Goal: Transaction & Acquisition: Download file/media

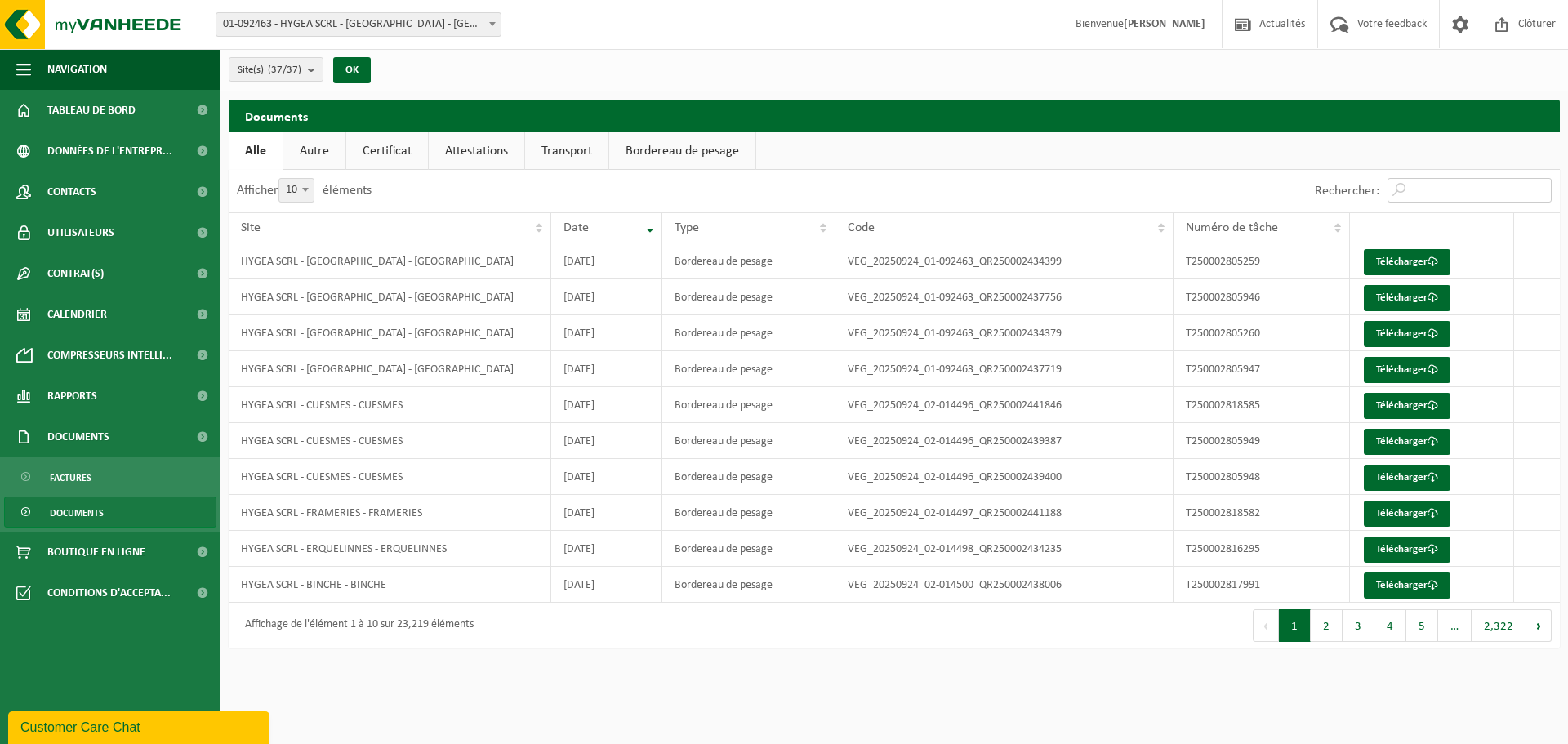
click at [1450, 181] on input "Rechercher:" at bounding box center [1469, 190] width 164 height 24
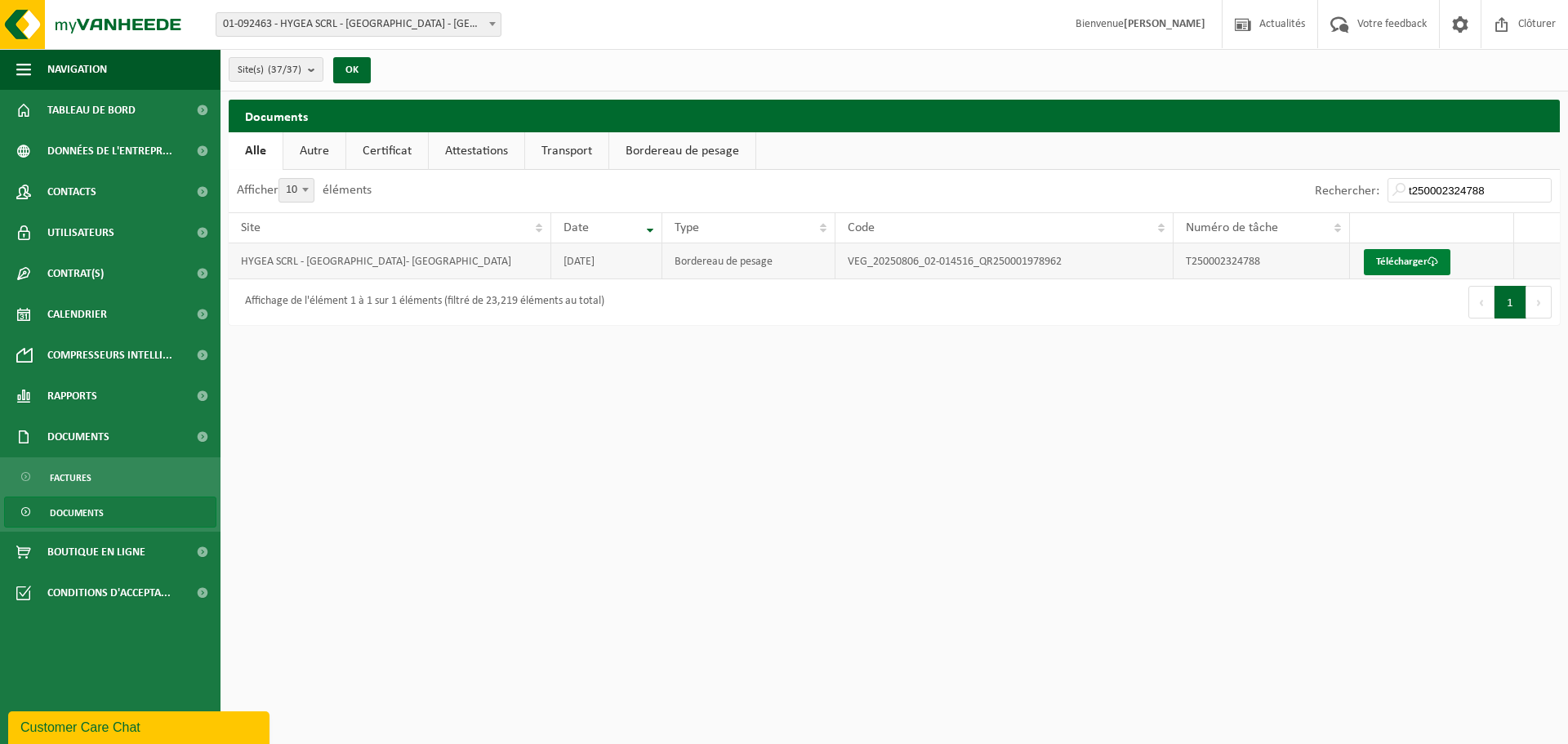
click at [1375, 263] on link "Télécharger" at bounding box center [1407, 263] width 86 height 26
click at [1508, 186] on input "t250002324788" at bounding box center [1469, 190] width 164 height 24
click at [1406, 263] on link "Télécharger" at bounding box center [1407, 263] width 86 height 26
click at [1498, 190] on input "t250002378537" at bounding box center [1469, 190] width 164 height 24
click at [1404, 261] on link "Télécharger" at bounding box center [1407, 263] width 86 height 26
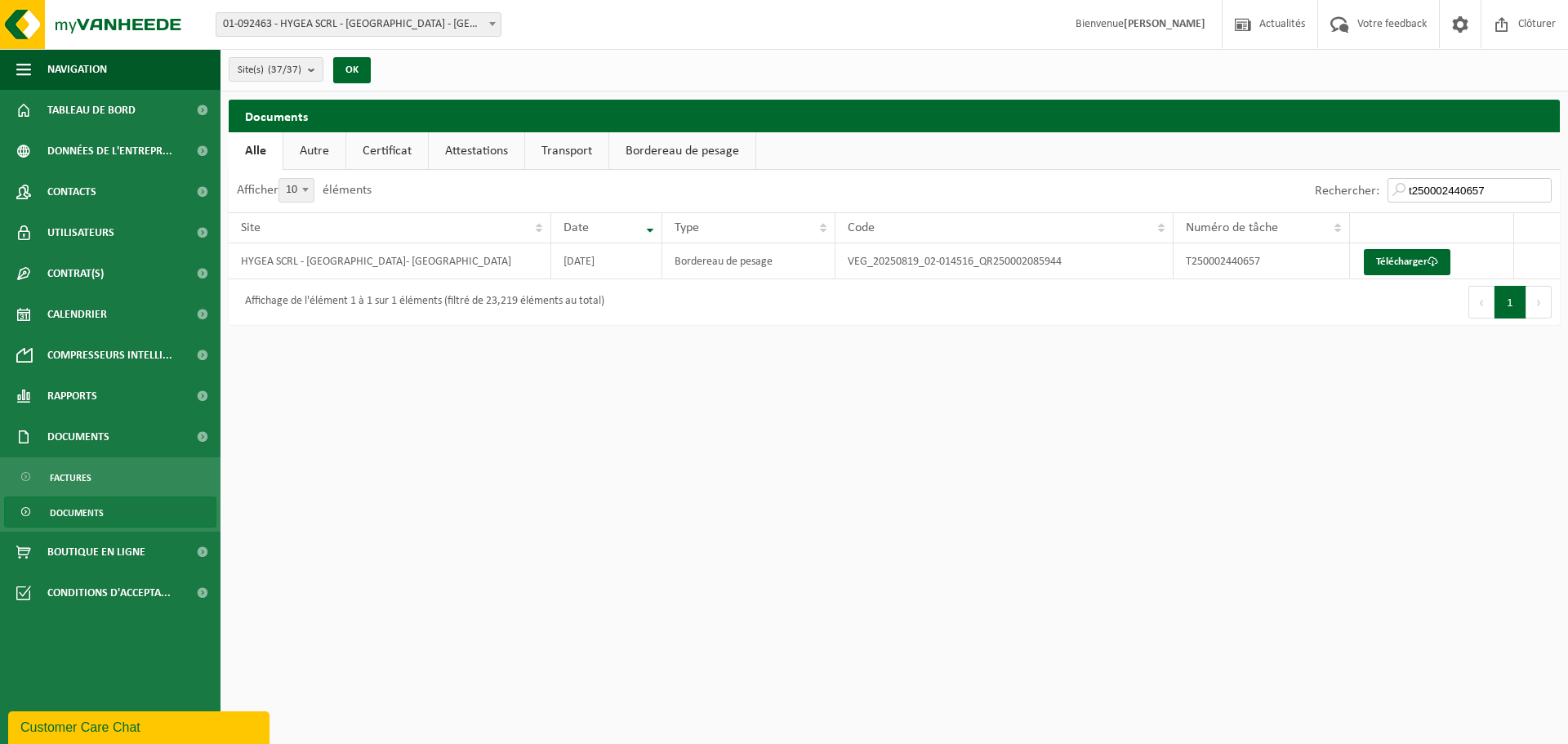
click at [1487, 194] on input "t250002440657" at bounding box center [1469, 190] width 164 height 24
click at [1406, 263] on link "Télécharger" at bounding box center [1407, 263] width 86 height 26
click at [1331, 361] on html "Site: 01-092463 - HYGEA SCRL - [GEOGRAPHIC_DATA] - [GEOGRAPHIC_DATA] 10-946254 …" at bounding box center [784, 372] width 1568 height 744
click at [1489, 190] on input "t250002450461" at bounding box center [1469, 190] width 164 height 24
click at [1380, 258] on link "Télécharger" at bounding box center [1407, 263] width 86 height 26
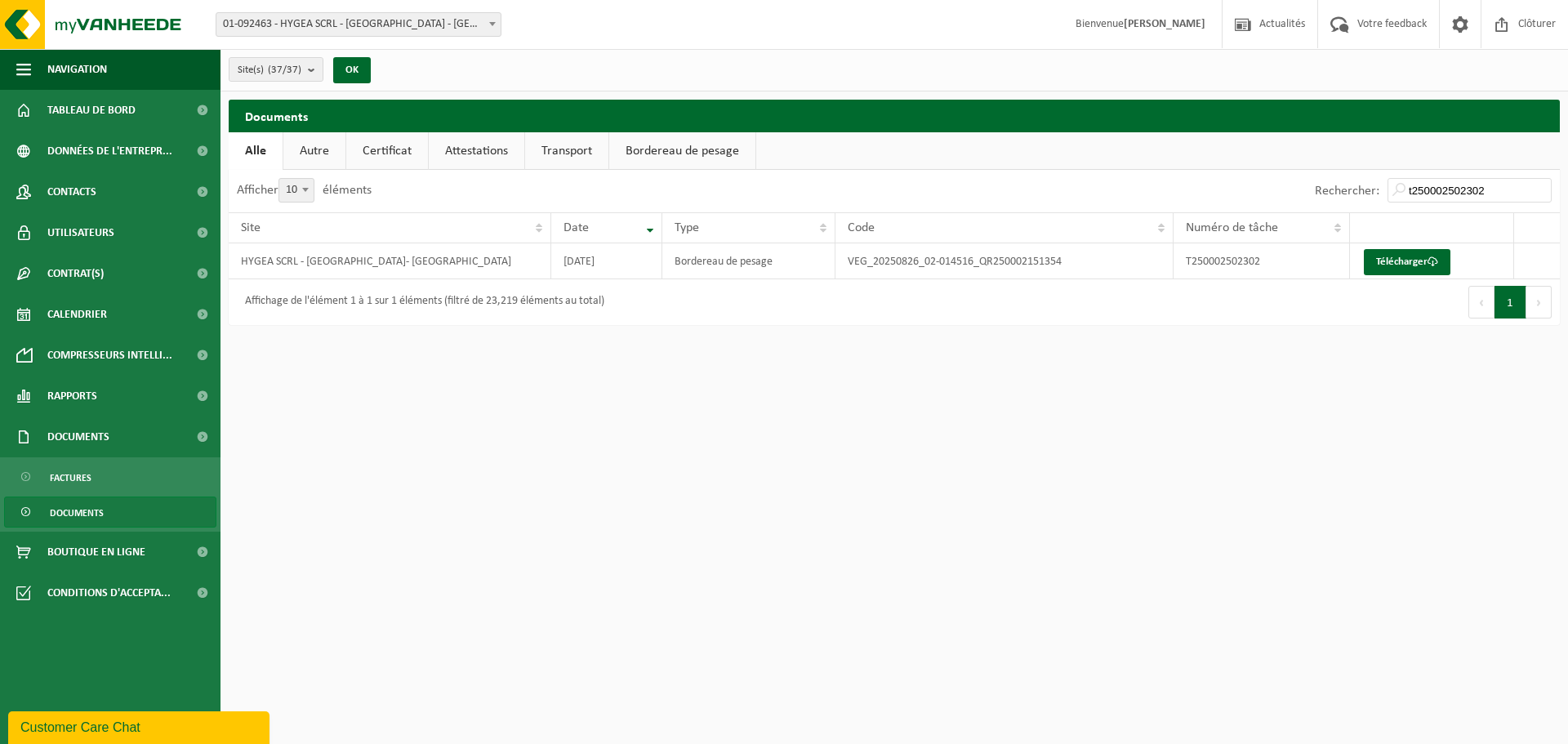
drag, startPoint x: 1262, startPoint y: 415, endPoint x: 1262, endPoint y: 406, distance: 9.0
click at [1260, 415] on html "Site: 01-092463 - HYGEA SCRL - [GEOGRAPHIC_DATA] - [GEOGRAPHIC_DATA] 10-946254 …" at bounding box center [784, 372] width 1568 height 744
click at [1510, 191] on input "t250002502302" at bounding box center [1469, 190] width 164 height 24
click at [1386, 266] on link "Télécharger" at bounding box center [1407, 263] width 86 height 26
click at [880, 546] on html "Site: 01-092463 - HYGEA SCRL - [GEOGRAPHIC_DATA] - [GEOGRAPHIC_DATA] 10-946254 …" at bounding box center [784, 372] width 1568 height 744
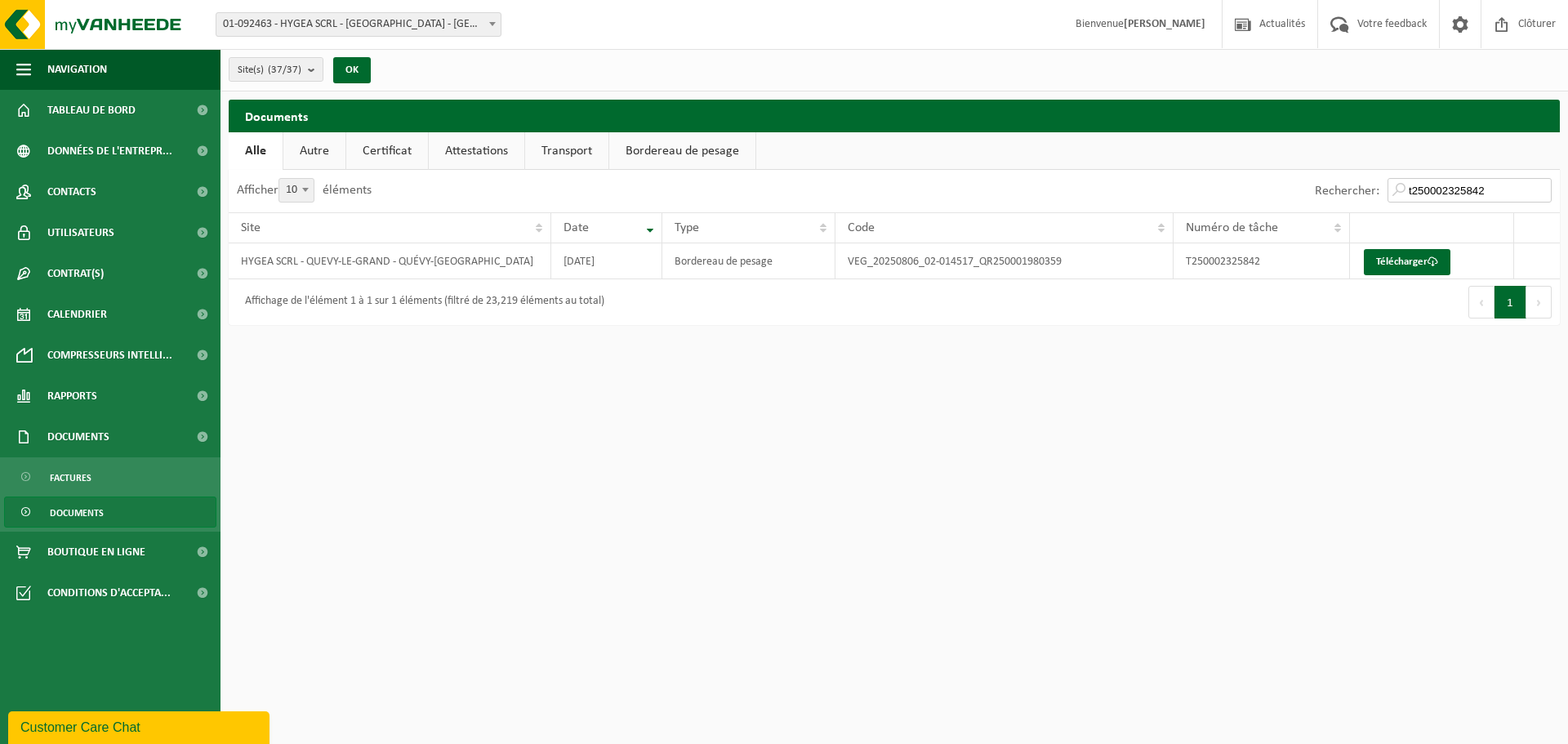
click at [1499, 193] on input "t250002325842" at bounding box center [1469, 190] width 164 height 24
click at [1399, 263] on link "Télécharger" at bounding box center [1407, 263] width 86 height 26
click at [1132, 397] on html "Site: 01-092463 - HYGEA SCRL - [GEOGRAPHIC_DATA] - [GEOGRAPHIC_DATA] 10-946254 …" at bounding box center [784, 372] width 1568 height 744
click at [1503, 192] on input "t250002343548" at bounding box center [1469, 190] width 164 height 24
type input "t250002450462"
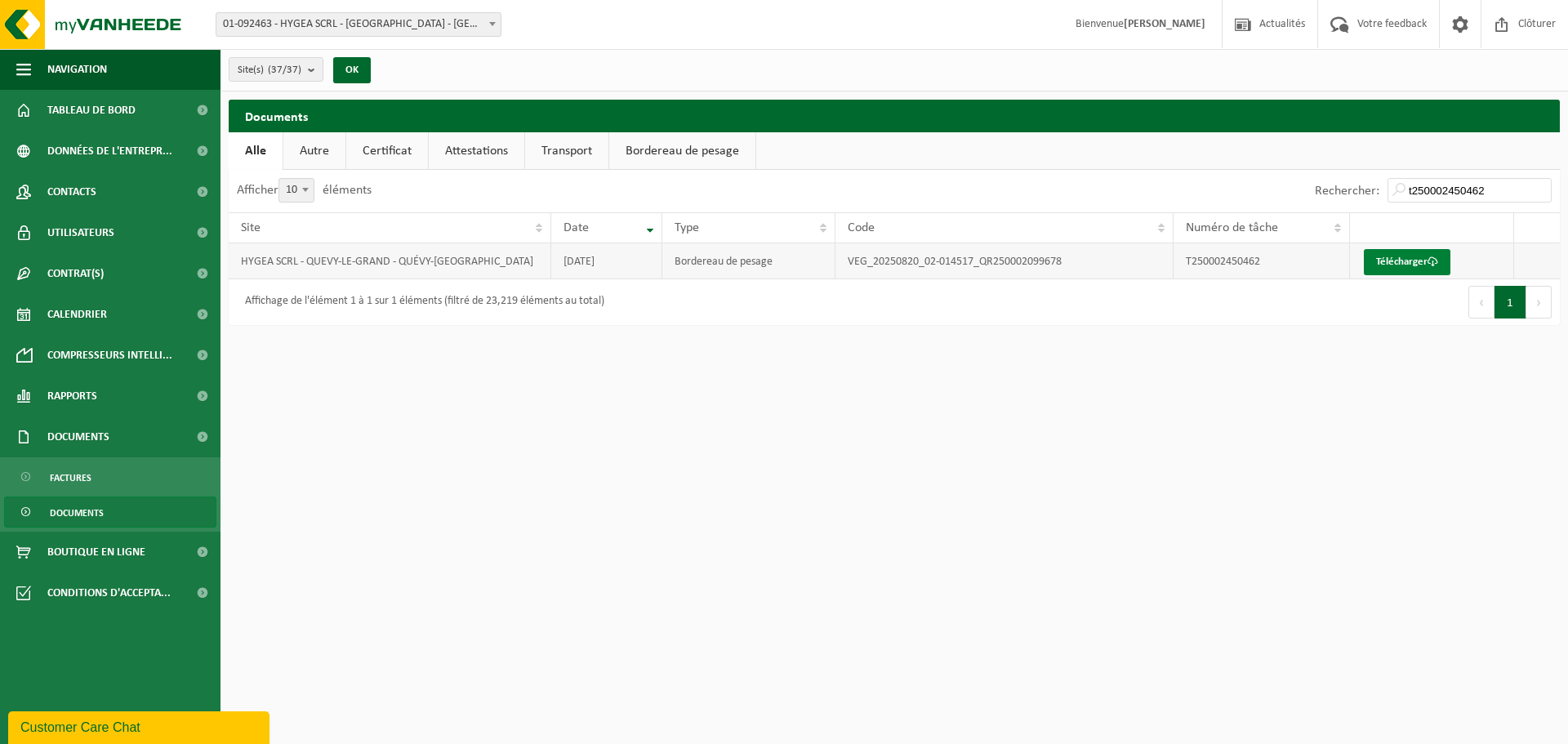
click at [1387, 255] on link "Télécharger" at bounding box center [1407, 263] width 86 height 26
